Goal: Task Accomplishment & Management: Use online tool/utility

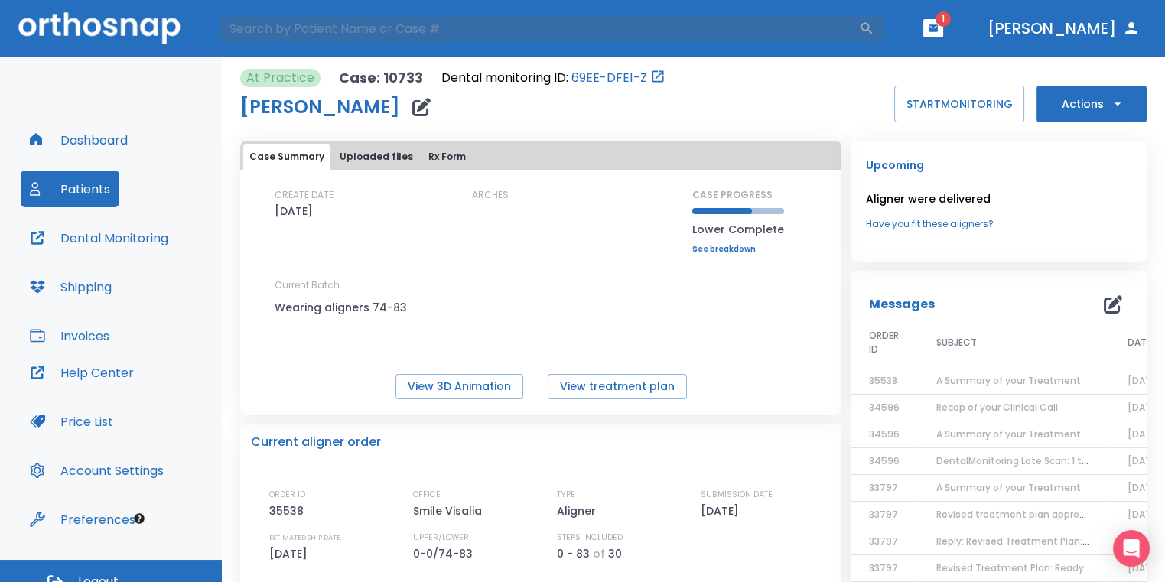
click at [497, 33] on input "search" at bounding box center [539, 28] width 640 height 31
type input "[PERSON_NAME]"
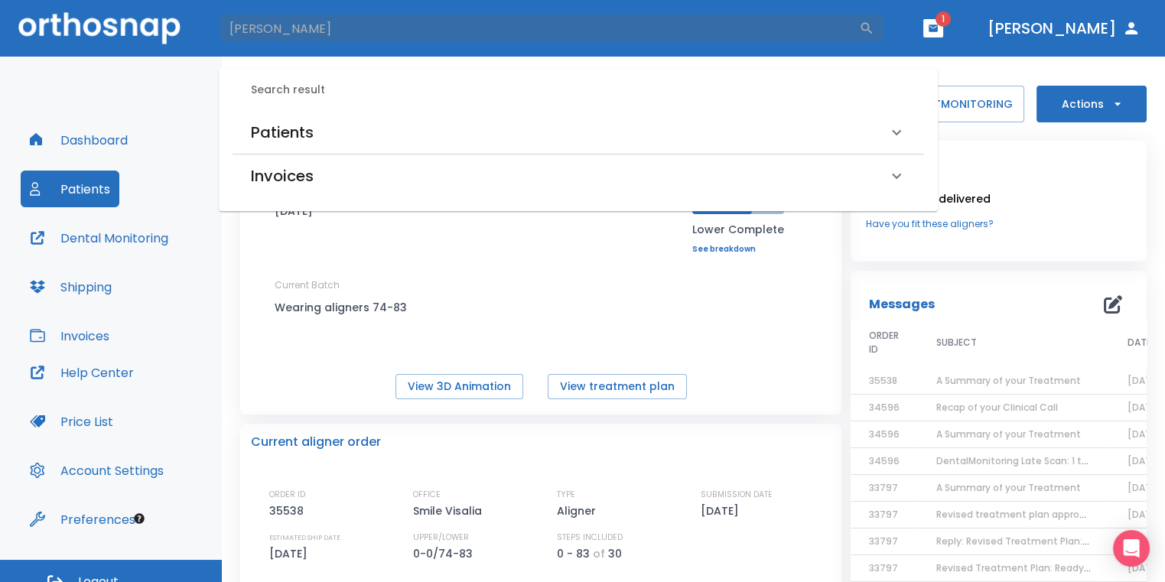
click at [374, 112] on div "Patients" at bounding box center [579, 132] width 692 height 43
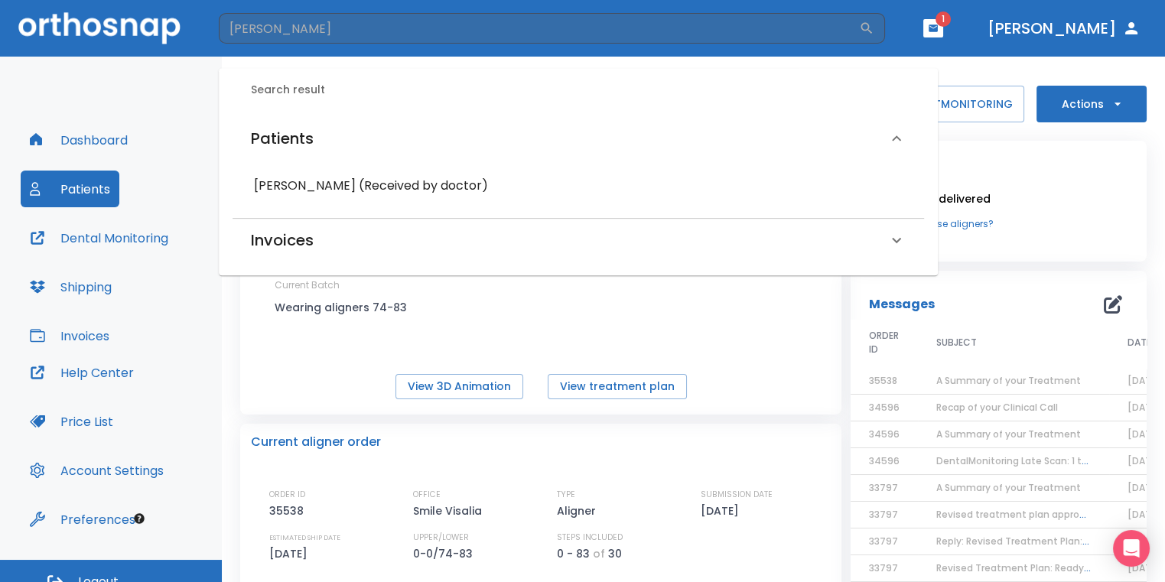
click at [363, 187] on h6 "[PERSON_NAME] (Received by doctor)" at bounding box center [578, 185] width 649 height 21
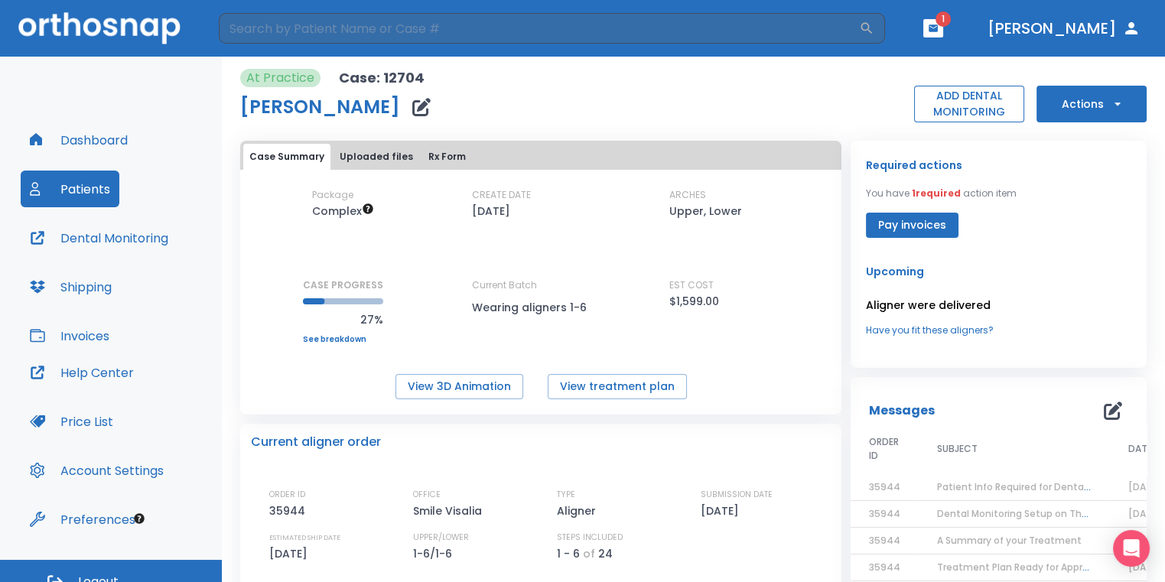
click at [972, 94] on button "ADD DENTAL MONITORING" at bounding box center [969, 104] width 110 height 37
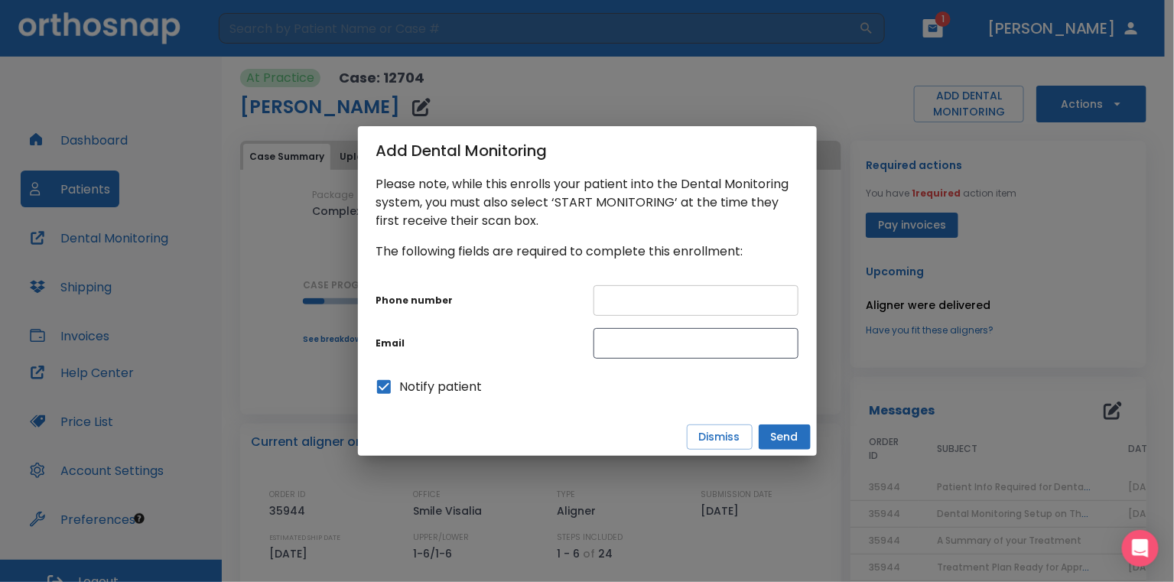
click at [732, 294] on input "text" at bounding box center [696, 300] width 205 height 31
type input "5599917241"
click at [702, 340] on input "text" at bounding box center [696, 343] width 205 height 31
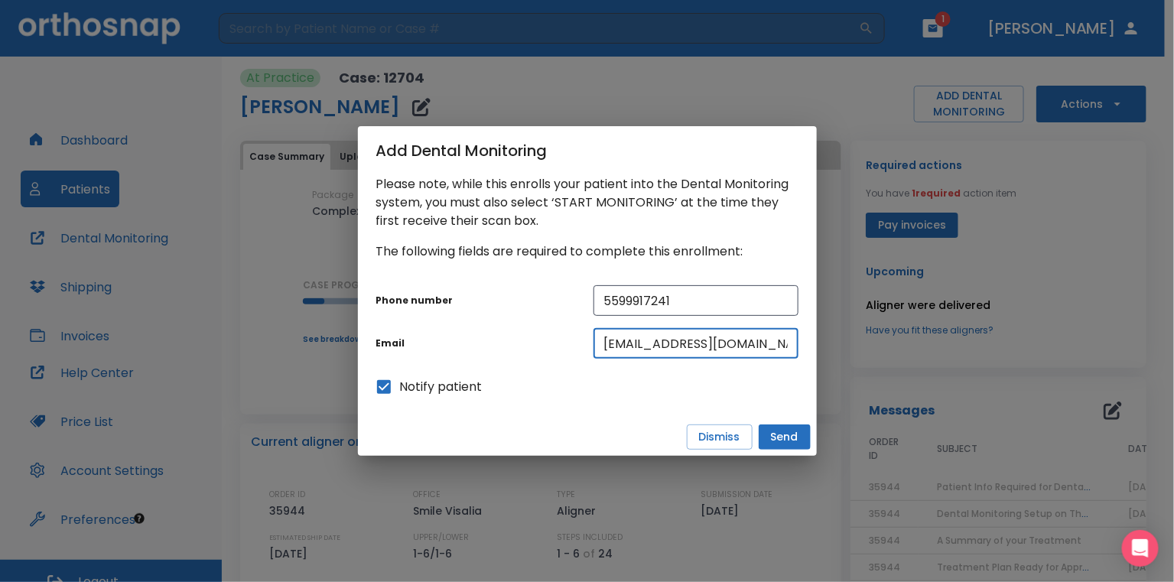
drag, startPoint x: 753, startPoint y: 340, endPoint x: 588, endPoint y: 349, distance: 165.5
click at [588, 349] on div "[EMAIL_ADDRESS][DOMAIN_NAME] ​" at bounding box center [690, 337] width 217 height 43
click at [658, 356] on input "[EMAIL_ADDRESS][DOMAIN_NAME]" at bounding box center [696, 343] width 205 height 31
type input "[EMAIL_ADDRESS][DOMAIN_NAME]"
click at [770, 433] on button "Send" at bounding box center [785, 437] width 52 height 25
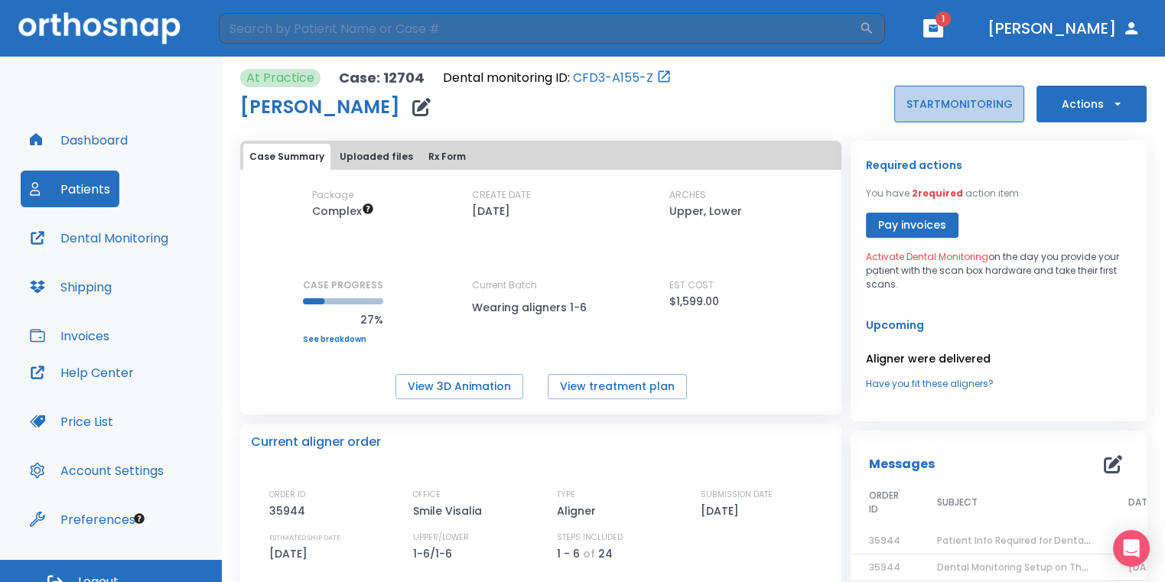
click at [898, 110] on button "START MONITORING" at bounding box center [959, 104] width 130 height 37
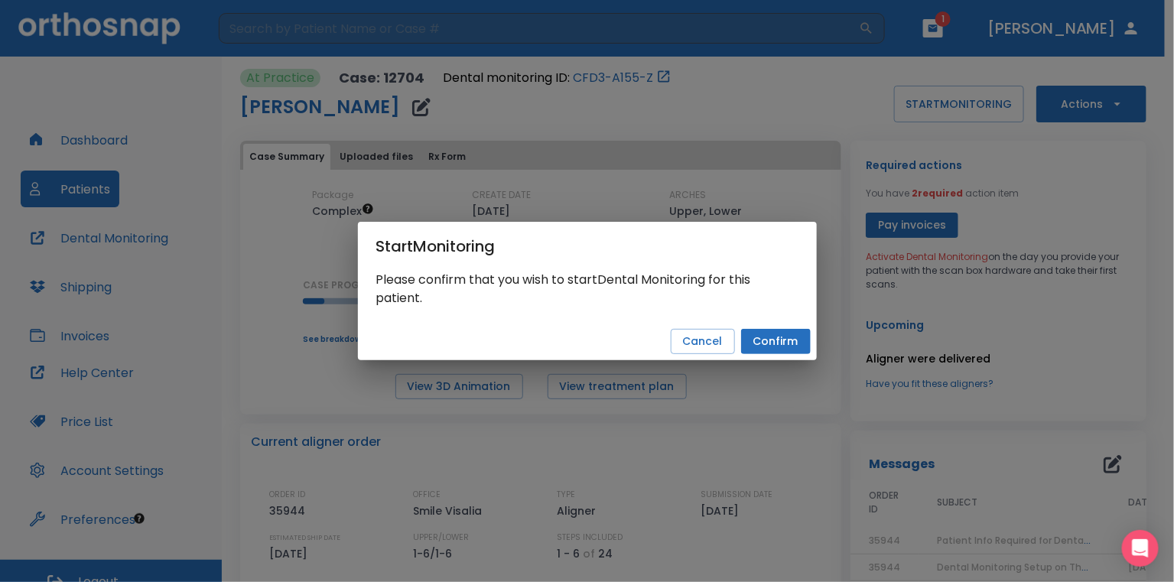
click at [774, 348] on button "Confirm" at bounding box center [776, 341] width 70 height 25
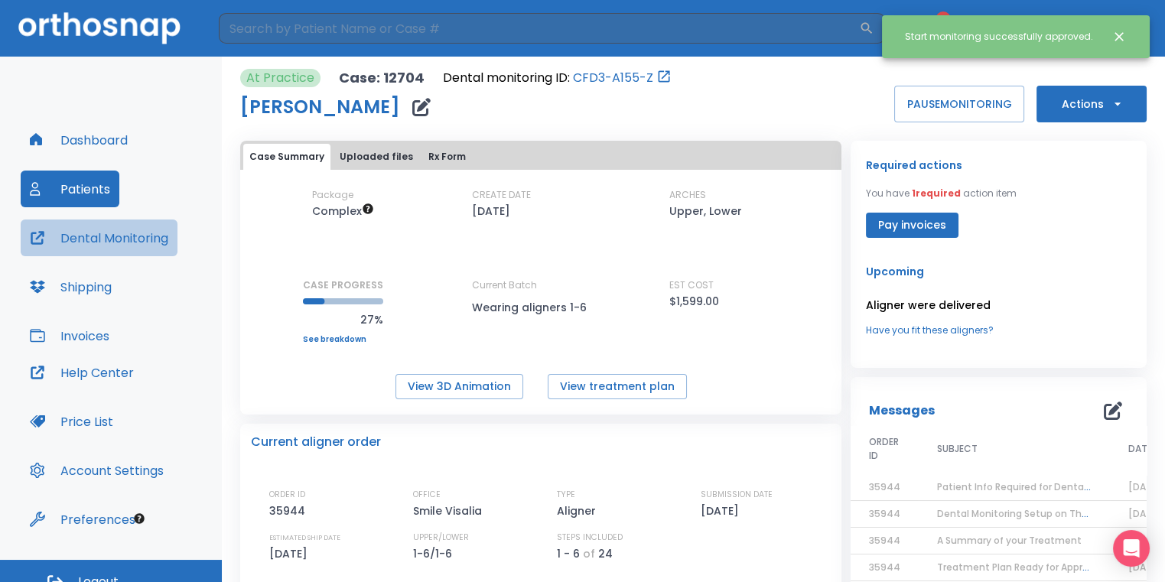
click at [140, 238] on button "Dental Monitoring" at bounding box center [99, 238] width 157 height 37
